Goal: Information Seeking & Learning: Learn about a topic

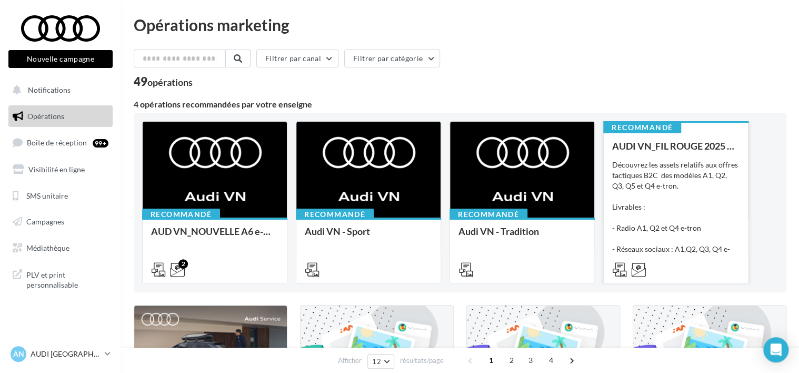
click at [672, 173] on div "Découvrez les assets relatifs aux offres tactiques B2C des modèles A1, Q2, Q3, …" at bounding box center [675, 212] width 127 height 105
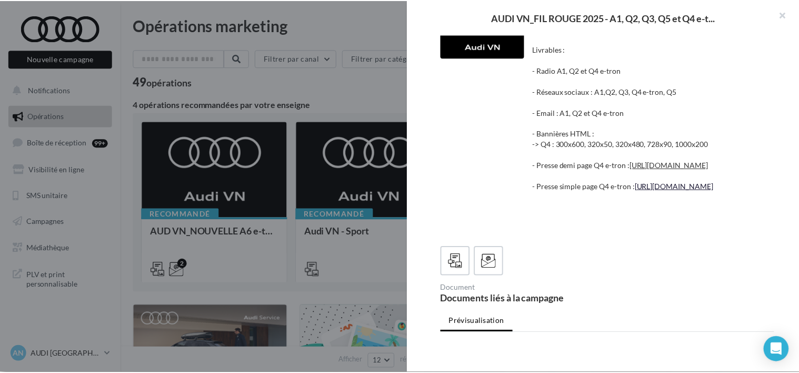
scroll to position [29, 0]
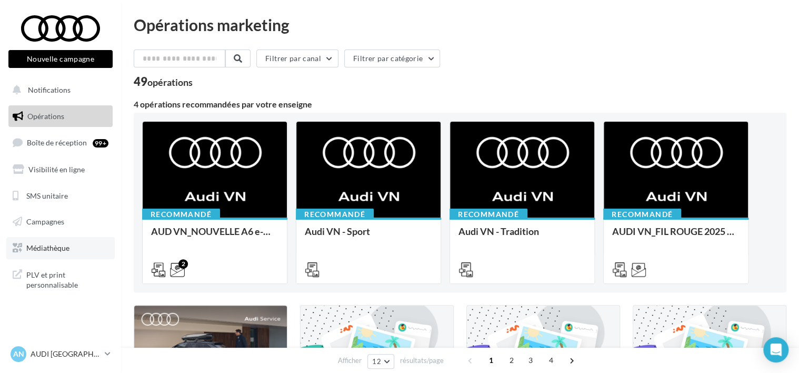
click at [68, 249] on span "Médiathèque" at bounding box center [47, 247] width 43 height 9
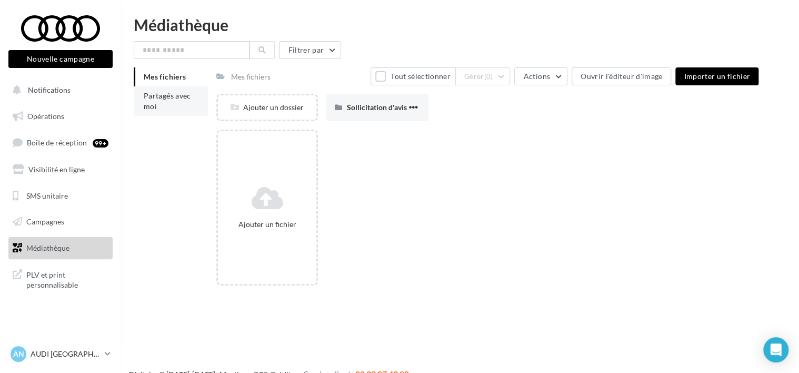
click at [166, 104] on li "Partagés avec moi" at bounding box center [171, 100] width 74 height 29
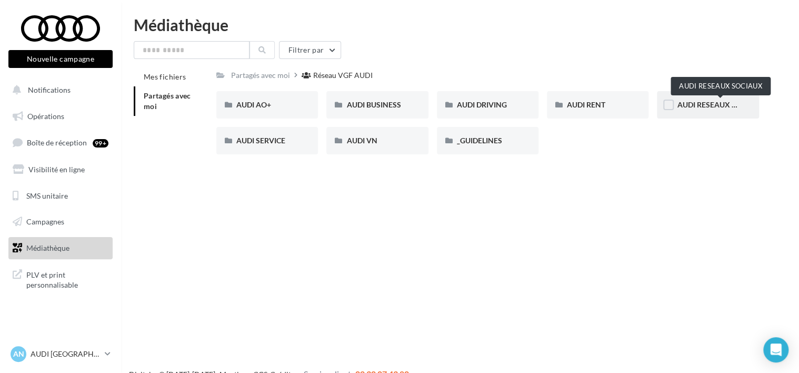
click at [691, 105] on span "AUDI RESEAUX SOCIAUX" at bounding box center [720, 104] width 87 height 9
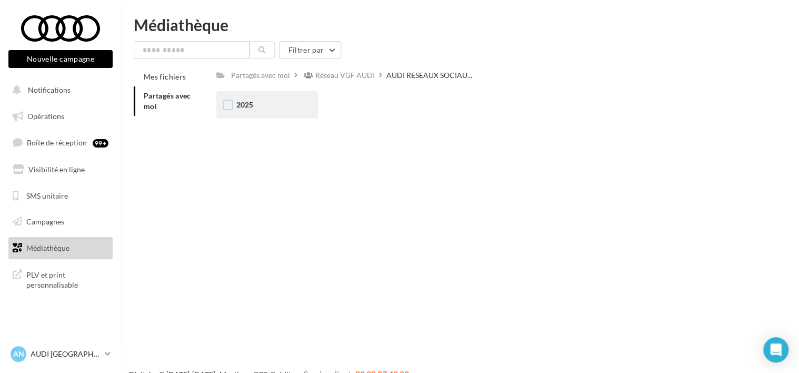
click at [280, 113] on div "2025" at bounding box center [267, 104] width 102 height 27
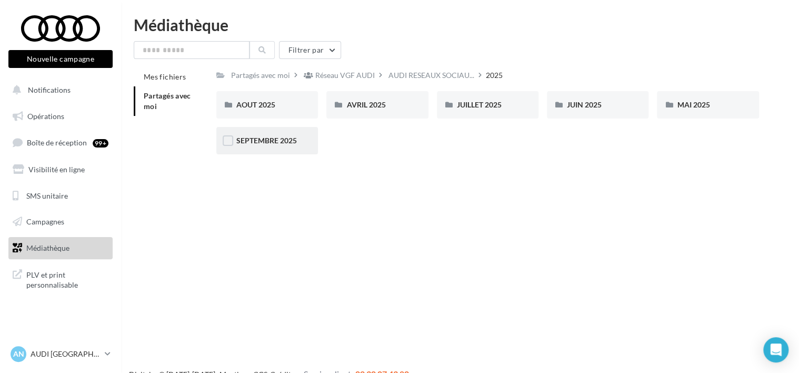
click at [279, 133] on div "SEPTEMBRE 2025" at bounding box center [267, 140] width 102 height 27
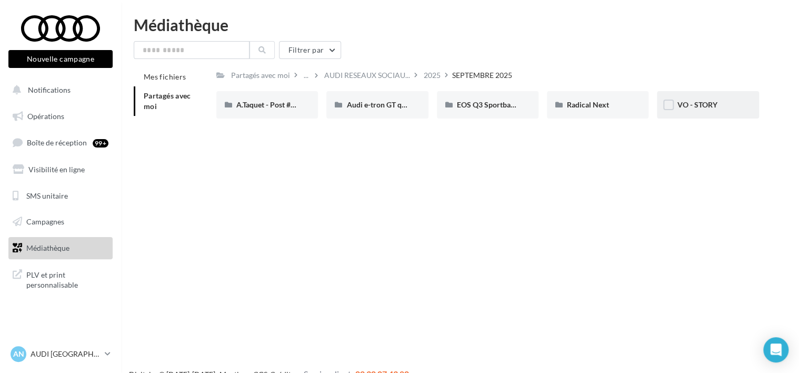
click at [697, 112] on div "VO - STORY" at bounding box center [708, 104] width 102 height 27
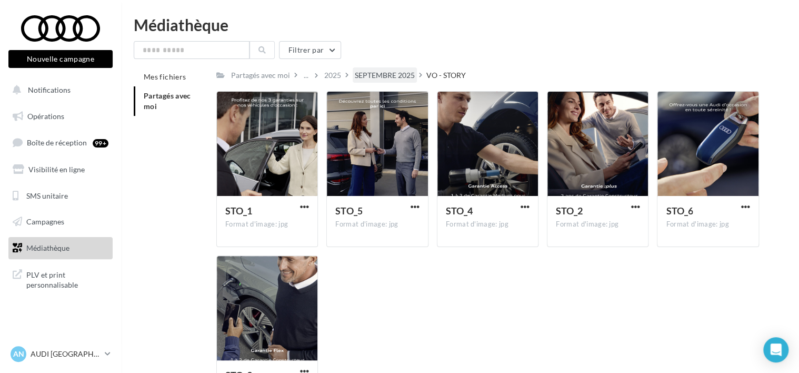
click at [403, 78] on div "SEPTEMBRE 2025" at bounding box center [385, 75] width 60 height 11
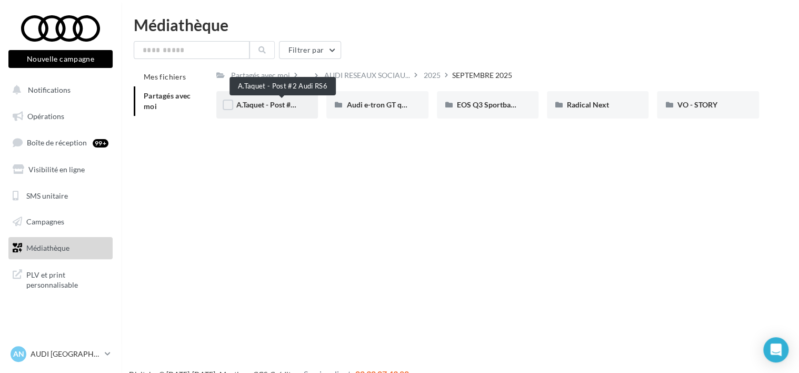
click at [270, 108] on span "A.Taquet - Post #2 Audi RS6" at bounding box center [281, 104] width 91 height 9
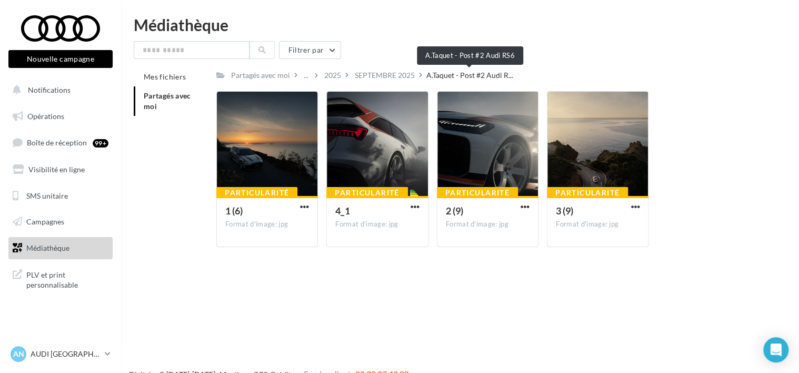
click at [441, 77] on span "A.Taquet - Post #2 Audi R..." at bounding box center [469, 75] width 87 height 11
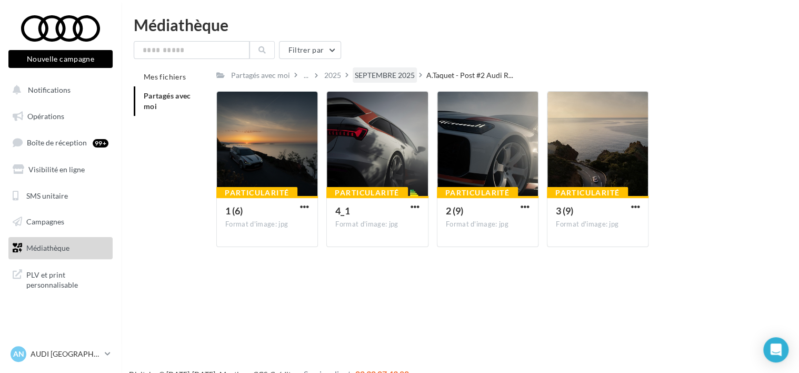
click at [388, 75] on div "SEPTEMBRE 2025" at bounding box center [385, 75] width 60 height 11
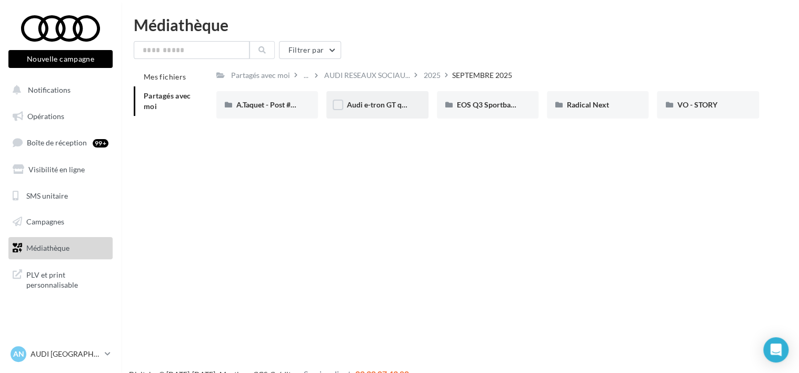
click at [369, 116] on div "Audi e-tron GT quattro" at bounding box center [377, 104] width 102 height 27
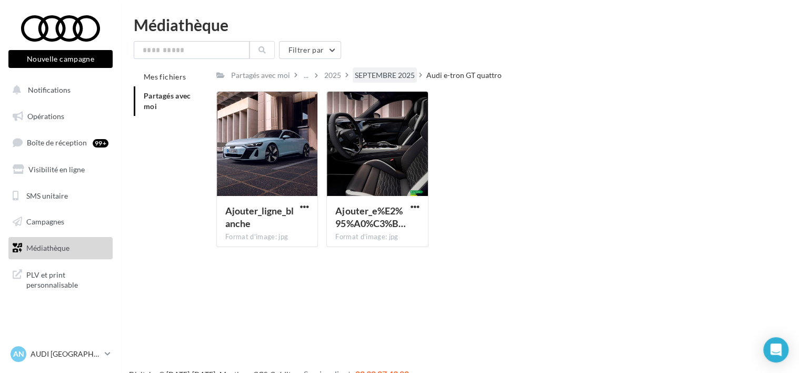
click at [369, 75] on div "SEPTEMBRE 2025" at bounding box center [385, 75] width 60 height 11
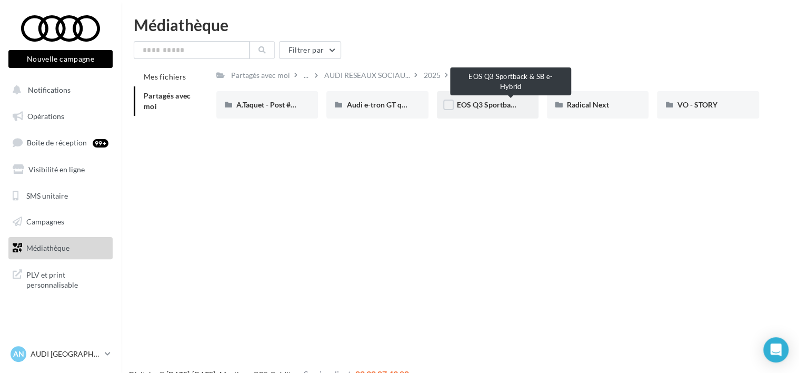
click at [486, 107] on span "EOS Q3 Sportback & SB e-Hybrid" at bounding box center [512, 104] width 110 height 9
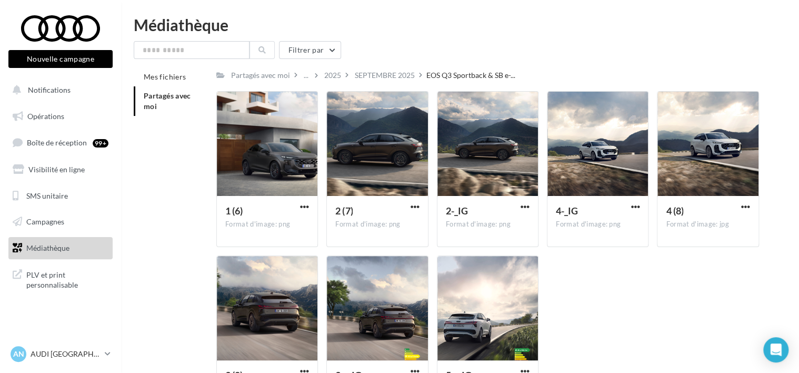
click at [62, 101] on ul "Opérations Boîte de réception 99+ Visibilité en ligne SMS unitaire Campagnes Mé…" at bounding box center [60, 182] width 113 height 162
click at [38, 84] on button "Notifications" at bounding box center [58, 90] width 104 height 22
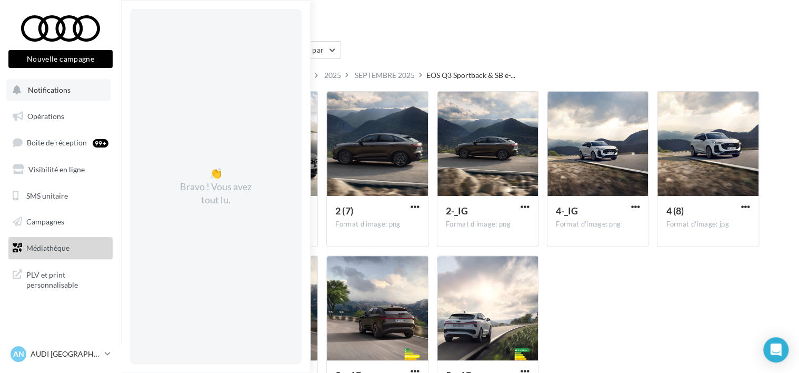
click at [61, 88] on span "Notifications" at bounding box center [49, 89] width 43 height 9
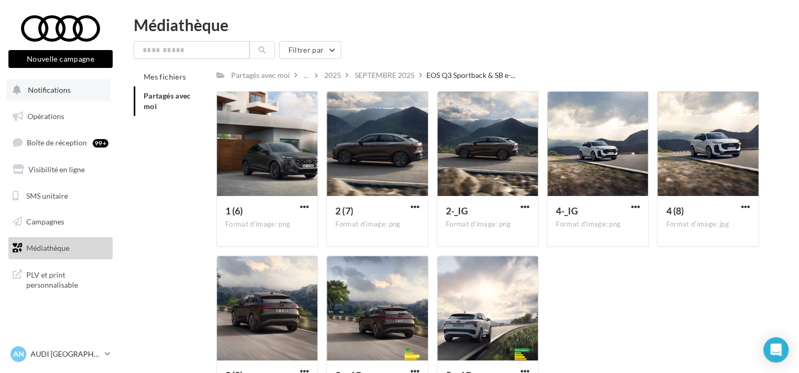
click at [63, 87] on span "Notifications" at bounding box center [49, 89] width 43 height 9
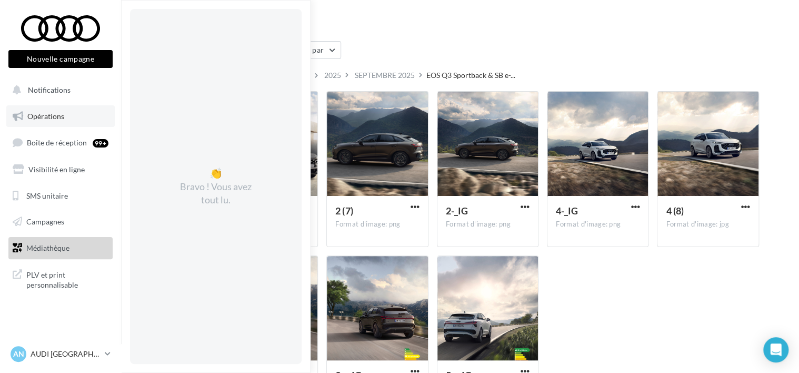
click at [66, 115] on link "Opérations" at bounding box center [60, 116] width 108 height 22
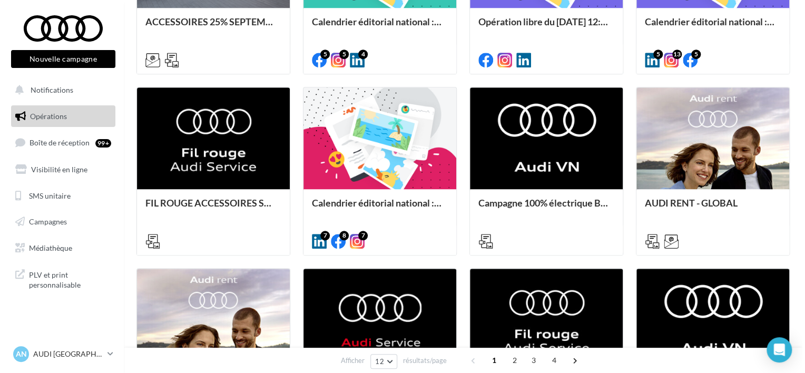
scroll to position [404, 0]
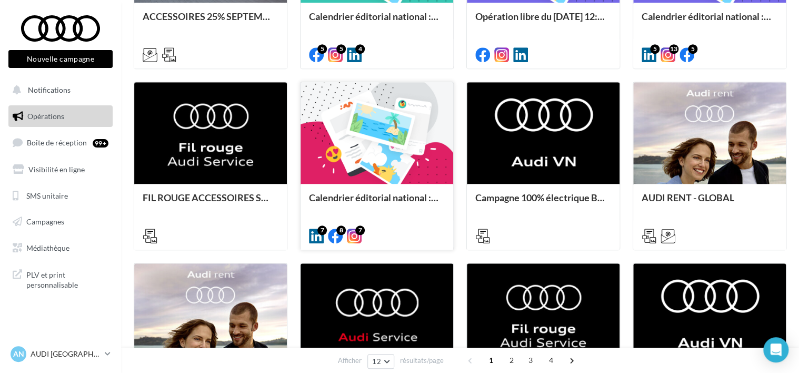
click at [382, 168] on div at bounding box center [377, 133] width 153 height 103
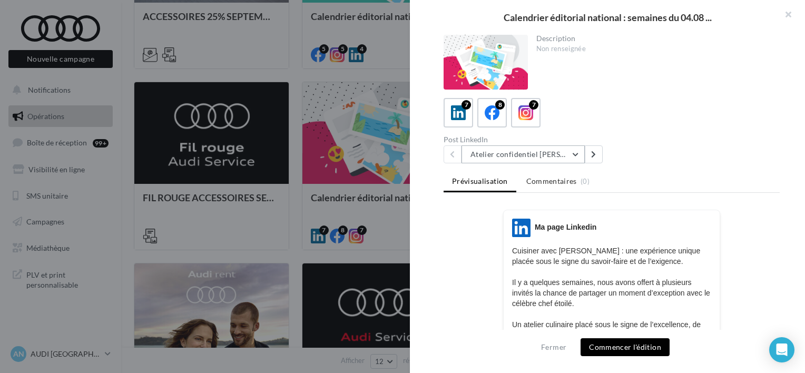
click at [508, 151] on button "Atelier confidentiel [PERSON_NAME]" at bounding box center [522, 154] width 123 height 18
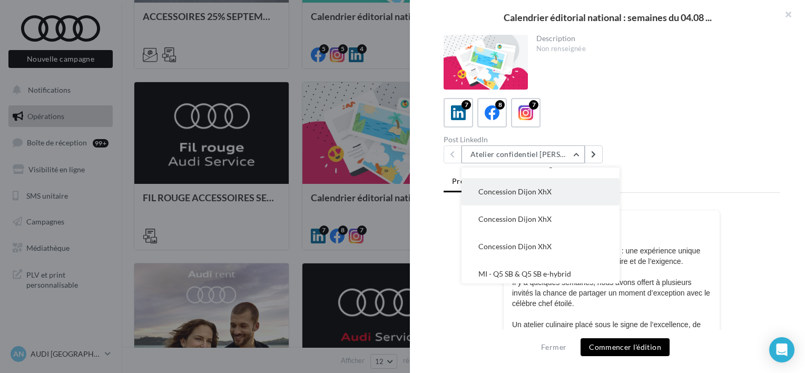
scroll to position [76, 0]
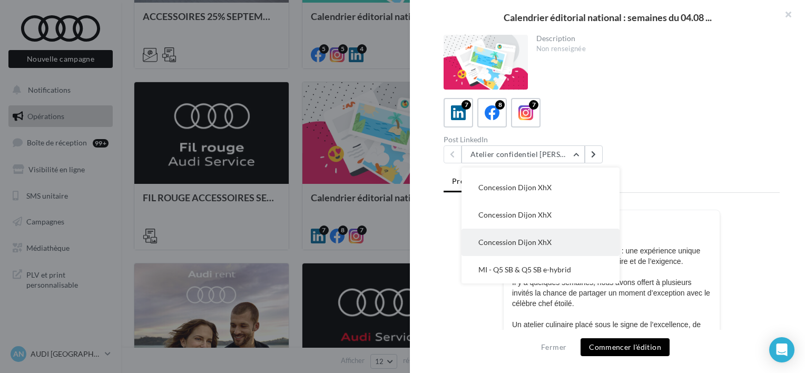
click at [543, 237] on span "Concession Dijon XhX" at bounding box center [514, 241] width 73 height 9
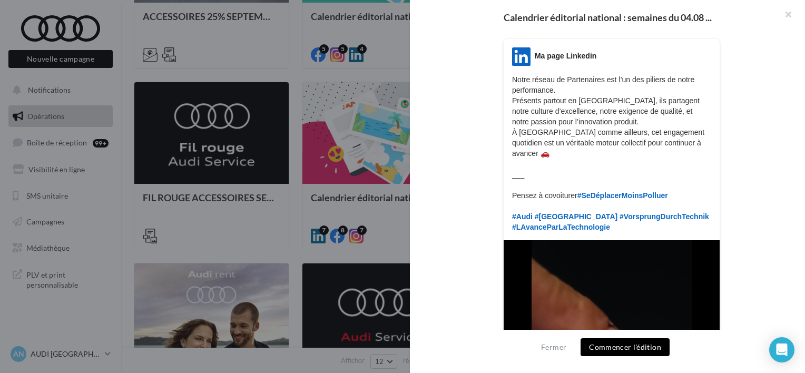
scroll to position [0, 0]
